Goal: Task Accomplishment & Management: Manage account settings

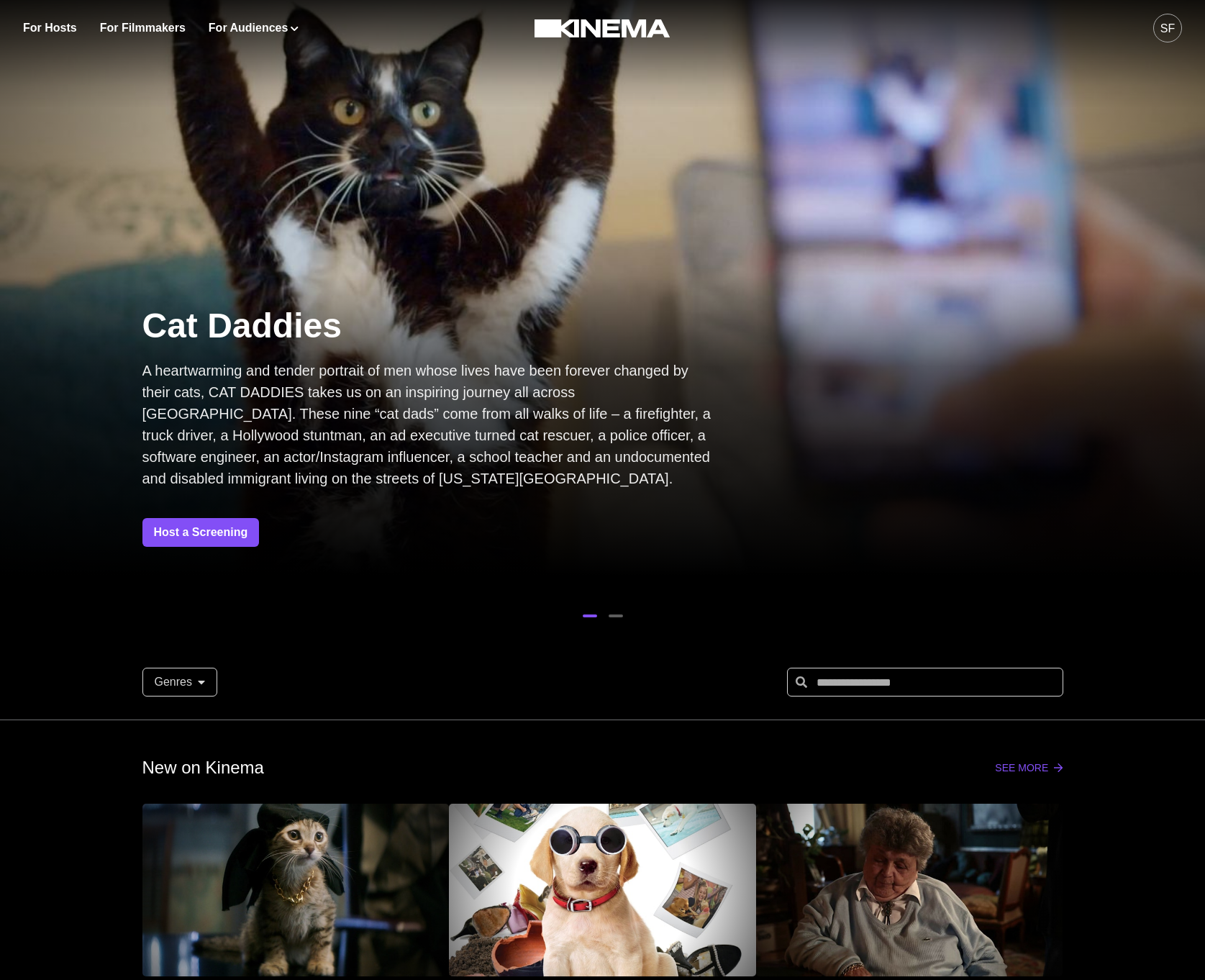
click at [1176, 26] on div "SF" at bounding box center [1168, 27] width 28 height 28
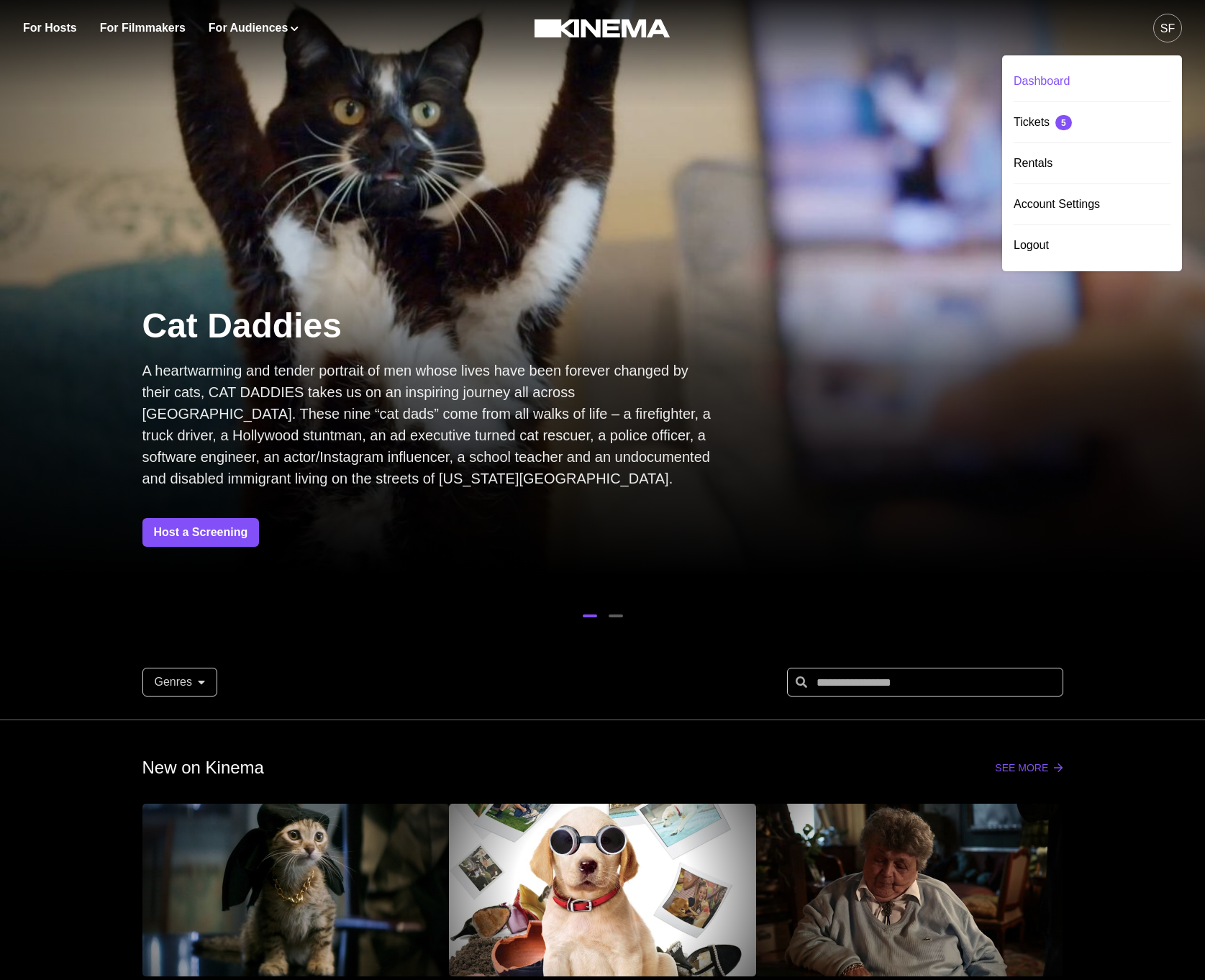
click at [1068, 67] on div "Dashboard" at bounding box center [1092, 81] width 157 height 41
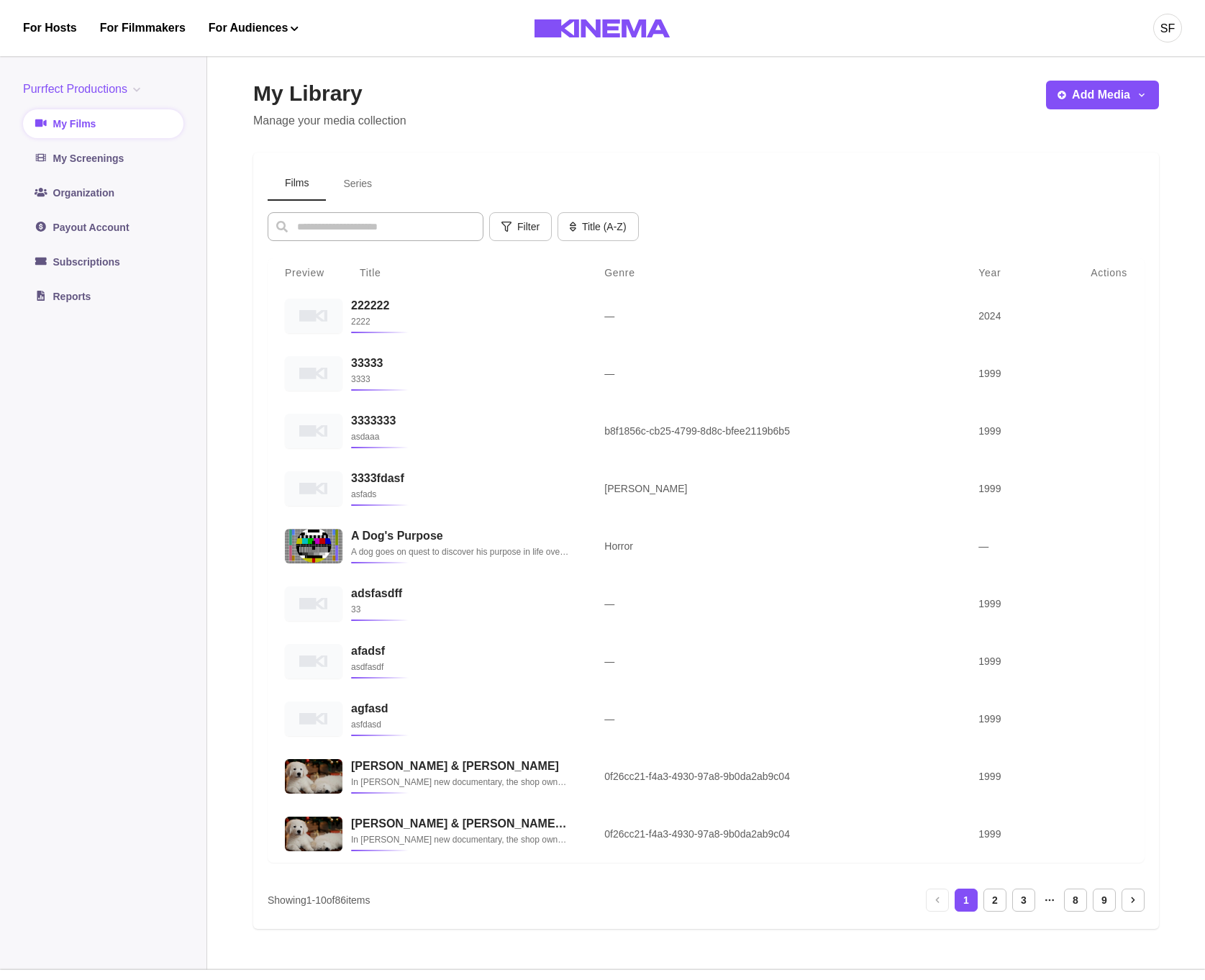
click at [358, 229] on input at bounding box center [376, 226] width 216 height 28
drag, startPoint x: 470, startPoint y: 804, endPoint x: 466, endPoint y: 822, distance: 18.4
click at [470, 805] on td "[PERSON_NAME] & [PERSON_NAME] In [PERSON_NAME] new documentary, the shop owners…" at bounding box center [465, 775] width 244 height 58
click at [466, 835] on p "In [PERSON_NAME] new documentary, the shop owners and best friends reminisce ab…" at bounding box center [458, 839] width 221 height 14
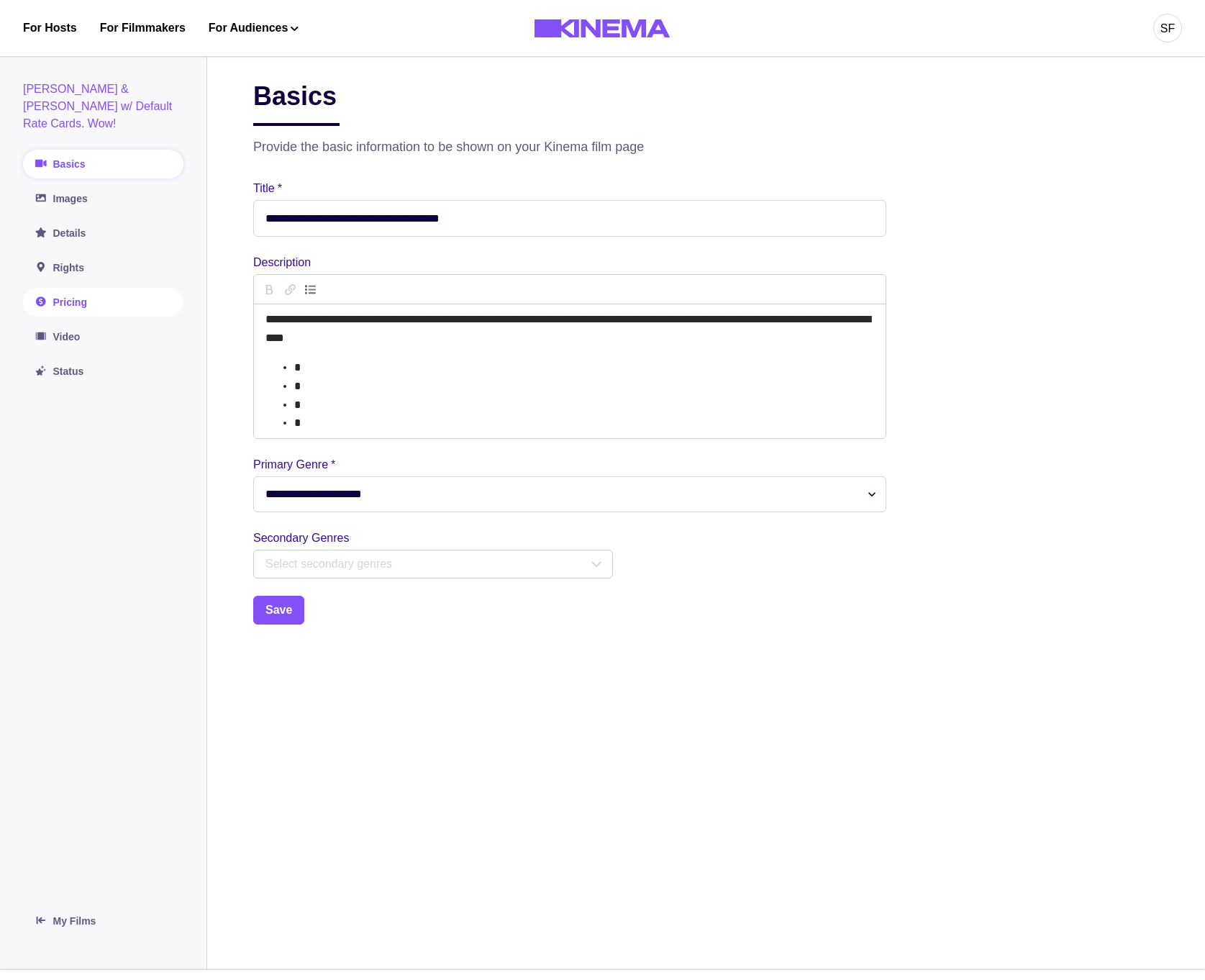
click at [85, 292] on link "Pricing" at bounding box center [102, 302] width 160 height 28
select select "******"
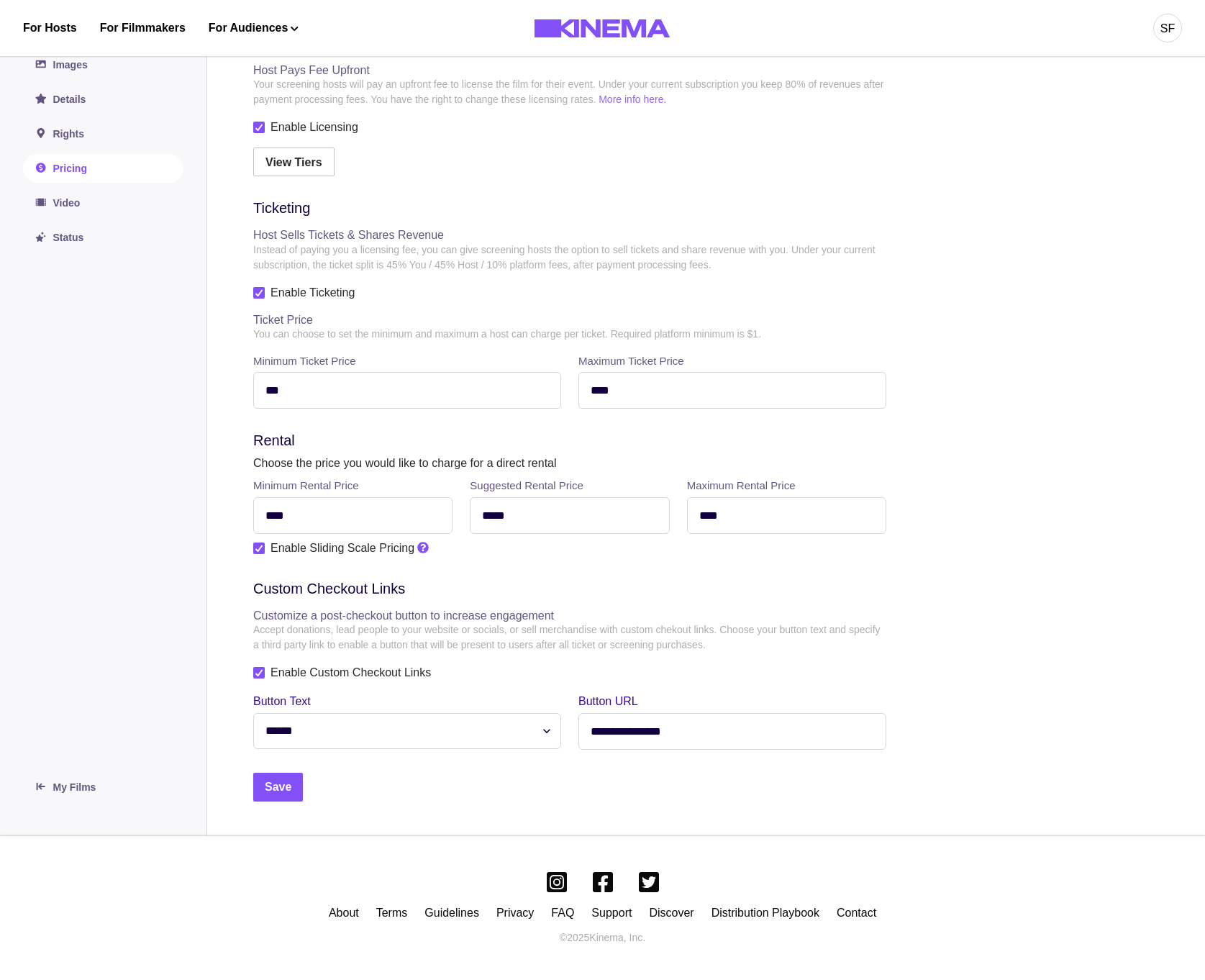
scroll to position [170, 0]
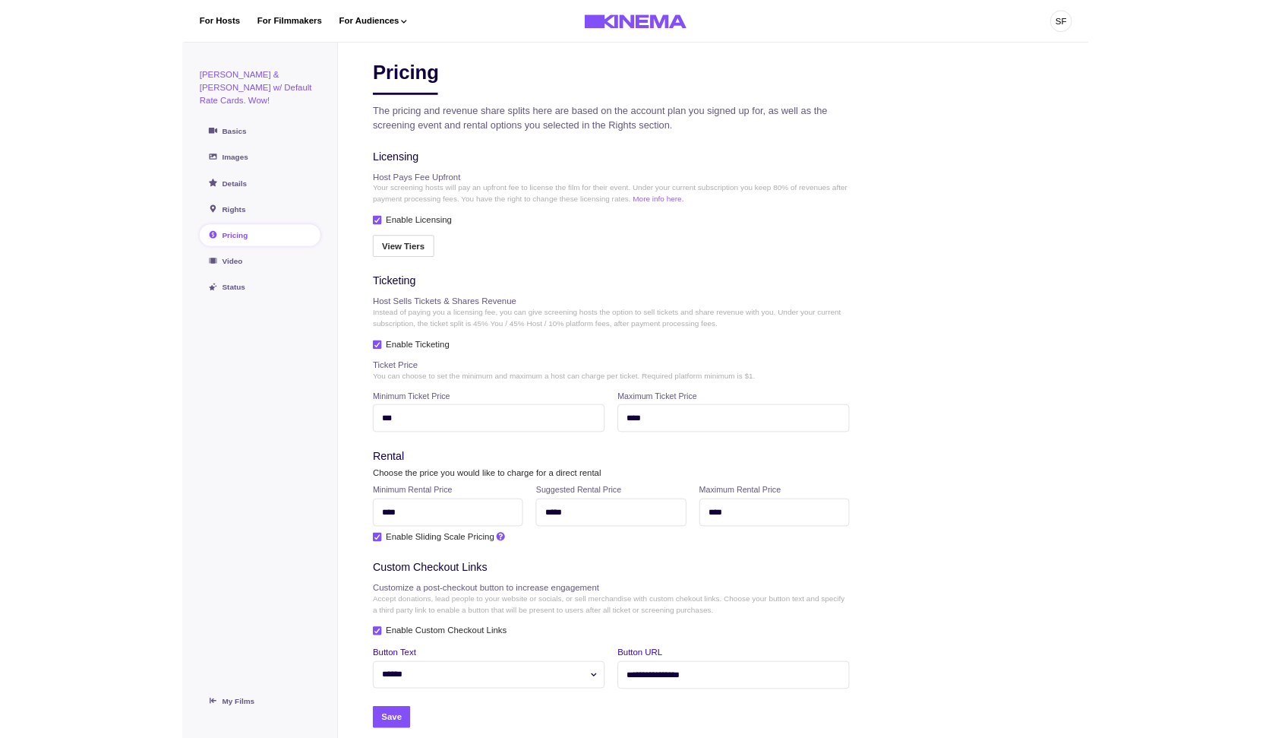
scroll to position [180, 0]
